Goal: Task Accomplishment & Management: Manage account settings

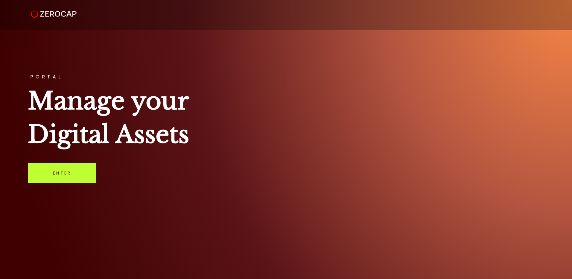
click at [59, 169] on link "Enter" at bounding box center [62, 173] width 69 height 20
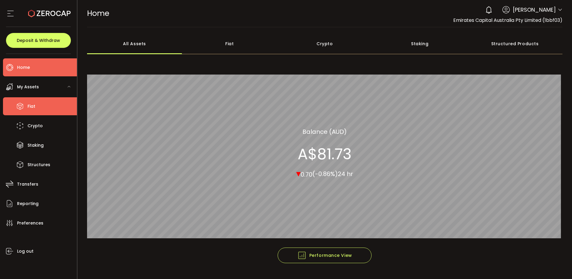
click at [28, 110] on span "Fiat" at bounding box center [32, 106] width 8 height 9
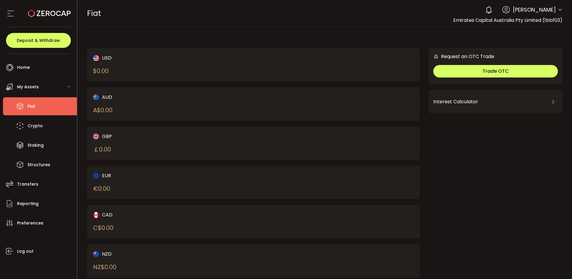
click at [509, 212] on div "Request an OTC Trade Trade OTC Buy Sell Crypto *** BTC ETH USDT USDC PAXG DOT F…" at bounding box center [496, 165] width 134 height 235
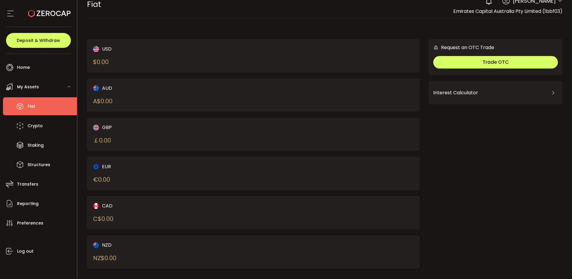
scroll to position [16, 0]
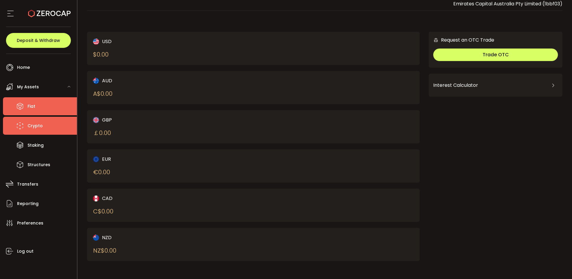
click at [32, 127] on span "Crypto" at bounding box center [35, 125] width 15 height 9
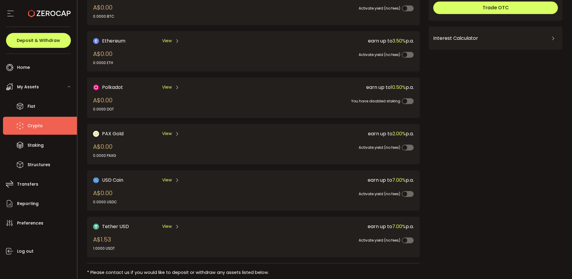
scroll to position [123, 0]
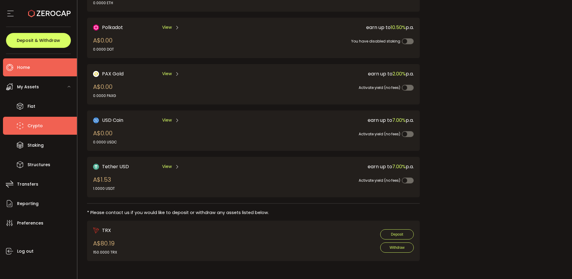
click at [22, 67] on span "Home" at bounding box center [23, 67] width 13 height 9
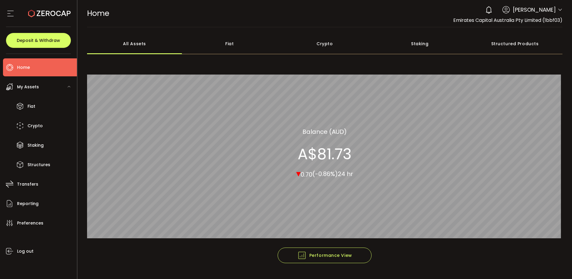
click at [559, 9] on icon at bounding box center [560, 9] width 5 height 5
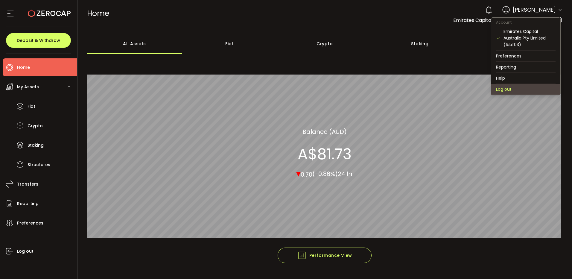
click at [513, 86] on li "Log out" at bounding box center [525, 89] width 69 height 11
